Goal: Find specific page/section: Find specific page/section

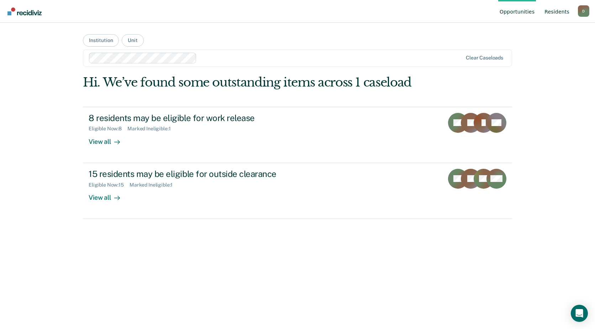
click at [558, 12] on link "Resident s" at bounding box center [557, 11] width 28 height 23
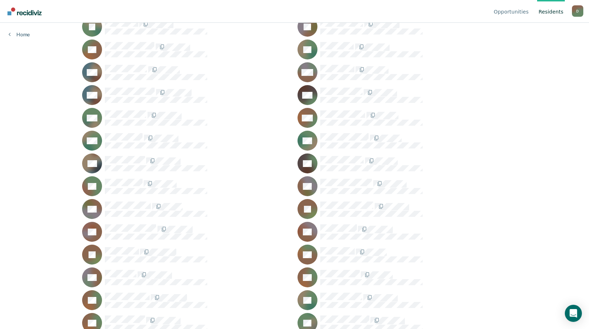
scroll to position [275, 0]
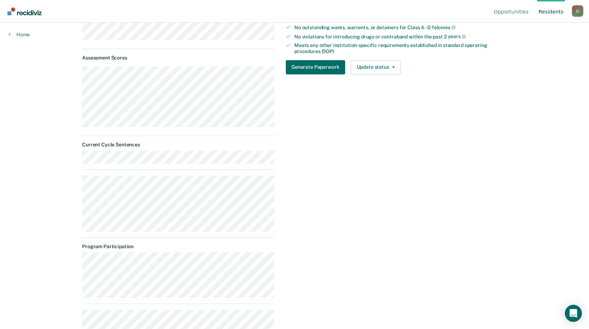
scroll to position [170, 0]
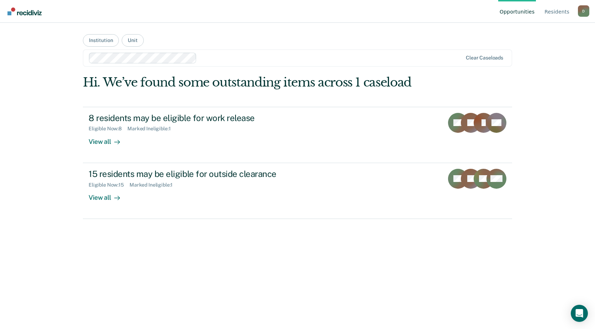
click at [352, 61] on div at bounding box center [331, 58] width 263 height 8
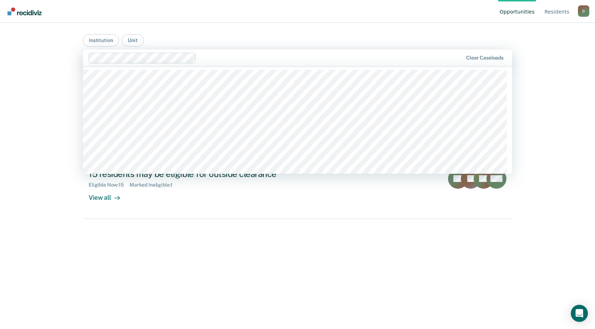
click at [352, 61] on div at bounding box center [330, 58] width 263 height 8
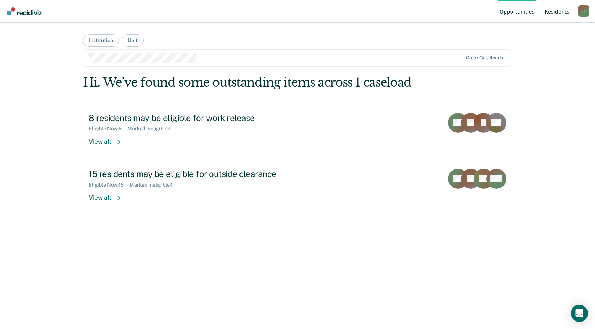
click at [557, 11] on link "Resident s" at bounding box center [557, 11] width 28 height 23
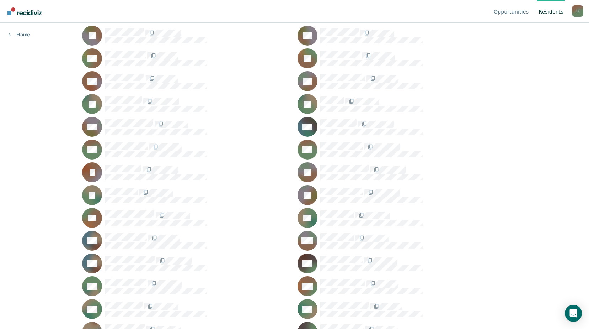
scroll to position [178, 0]
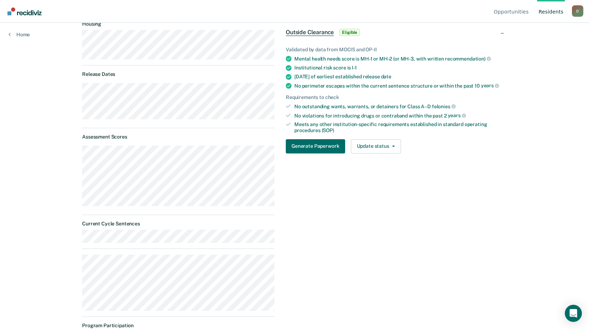
scroll to position [28, 0]
